Goal: Complete application form: Complete application form

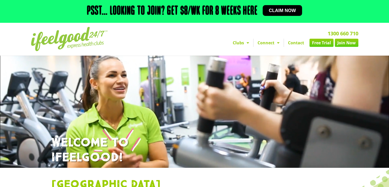
click at [281, 8] on span "Claim now" at bounding box center [282, 10] width 27 height 5
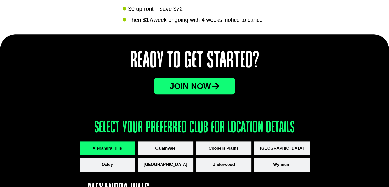
scroll to position [610, 0]
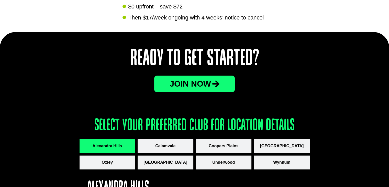
click at [281, 141] on button "[GEOGRAPHIC_DATA]" at bounding box center [282, 146] width 56 height 14
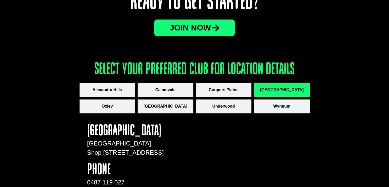
scroll to position [607, 0]
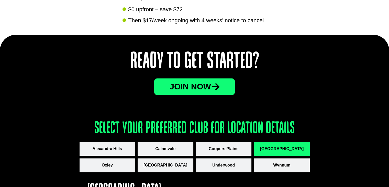
click at [230, 86] on link "JOin now" at bounding box center [194, 86] width 81 height 16
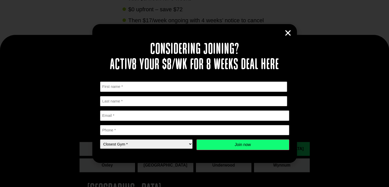
click at [161, 88] on input "First" at bounding box center [193, 86] width 187 height 10
type input "Jocelyn"
type input "Pooranakaran"
type input "0425207690"
click at [146, 115] on input "Email *" at bounding box center [194, 115] width 189 height 10
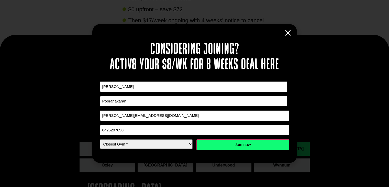
type input "jocelyn.theva@gmail.com"
click at [169, 145] on select "Closest Gym * Alexandra Hills Calamvale Coopers Plains Middle Park Oxley Park R…" at bounding box center [146, 143] width 93 height 9
select select "[GEOGRAPHIC_DATA]"
click at [100, 139] on select "Closest Gym * Alexandra Hills Calamvale Coopers Plains Middle Park Oxley Park R…" at bounding box center [146, 143] width 93 height 9
click at [222, 146] on input "Join now" at bounding box center [242, 144] width 93 height 11
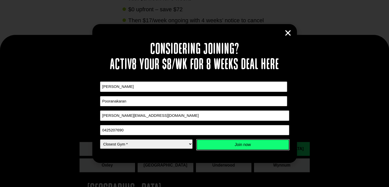
click at [261, 142] on input "Join now" at bounding box center [242, 144] width 93 height 11
click at [290, 32] on icon "Close" at bounding box center [288, 33] width 8 height 8
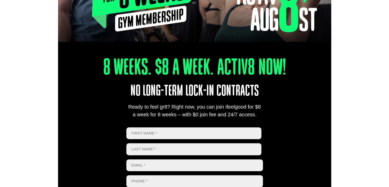
scroll to position [0, 0]
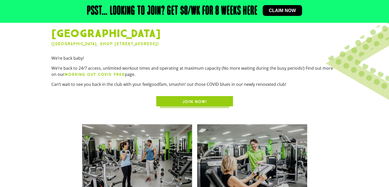
scroll to position [140, 0]
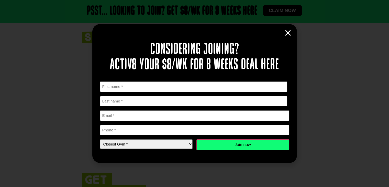
click at [289, 31] on icon "Close" at bounding box center [288, 33] width 8 height 8
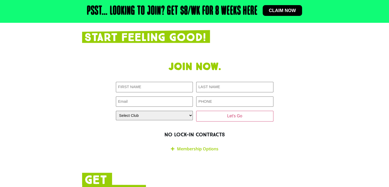
click at [191, 123] on div at bounding box center [195, 127] width 158 height 8
click at [187, 110] on select "Select Club Alexandra Hills Calamvale Coopers Plains Middle Park Oxenford Oxley…" at bounding box center [154, 114] width 77 height 9
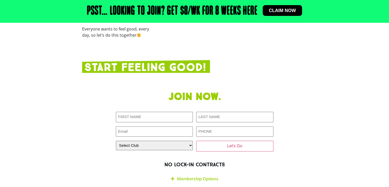
scroll to position [830, 0]
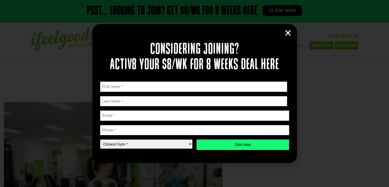
click at [158, 140] on select "Closest Gym * Alexandra Hills Calamvale Coopers Plains Middle Park Oxley Park R…" at bounding box center [146, 143] width 93 height 9
select select "[GEOGRAPHIC_DATA]"
click at [100, 139] on select "Closest Gym * Alexandra Hills Calamvale Coopers Plains Middle Park Oxley Park R…" at bounding box center [146, 143] width 93 height 9
click at [137, 90] on input "First" at bounding box center [193, 86] width 187 height 10
type input "Jocelyn"
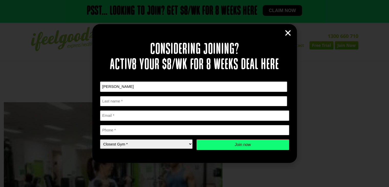
type input "Pooranakaran"
type input "0425207690"
click at [143, 115] on input "Email *" at bounding box center [194, 115] width 189 height 10
type input "jocelyn.theva@gmail.com"
click at [229, 147] on input "Join now" at bounding box center [242, 144] width 93 height 11
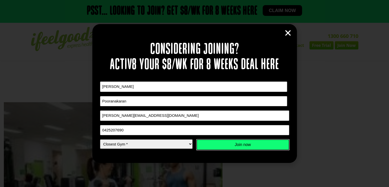
click at [268, 142] on input "Join now" at bounding box center [242, 144] width 93 height 11
click at [289, 36] on icon "Close" at bounding box center [288, 33] width 8 height 8
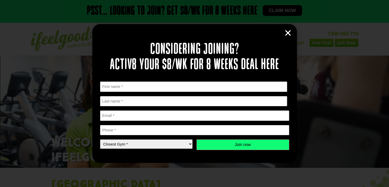
click at [293, 35] on div "Considering joining? Activ8 your $8/wk for 8 weeks deal here " * " indicates re…" at bounding box center [194, 93] width 205 height 139
click at [291, 32] on icon "Close" at bounding box center [288, 33] width 8 height 8
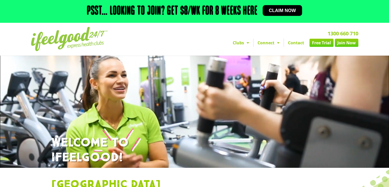
click at [25, 12] on div "Psst… Looking to join? Get $8/wk for 8 weeks here Claim now" at bounding box center [194, 11] width 389 height 23
